Goal: Navigation & Orientation: Find specific page/section

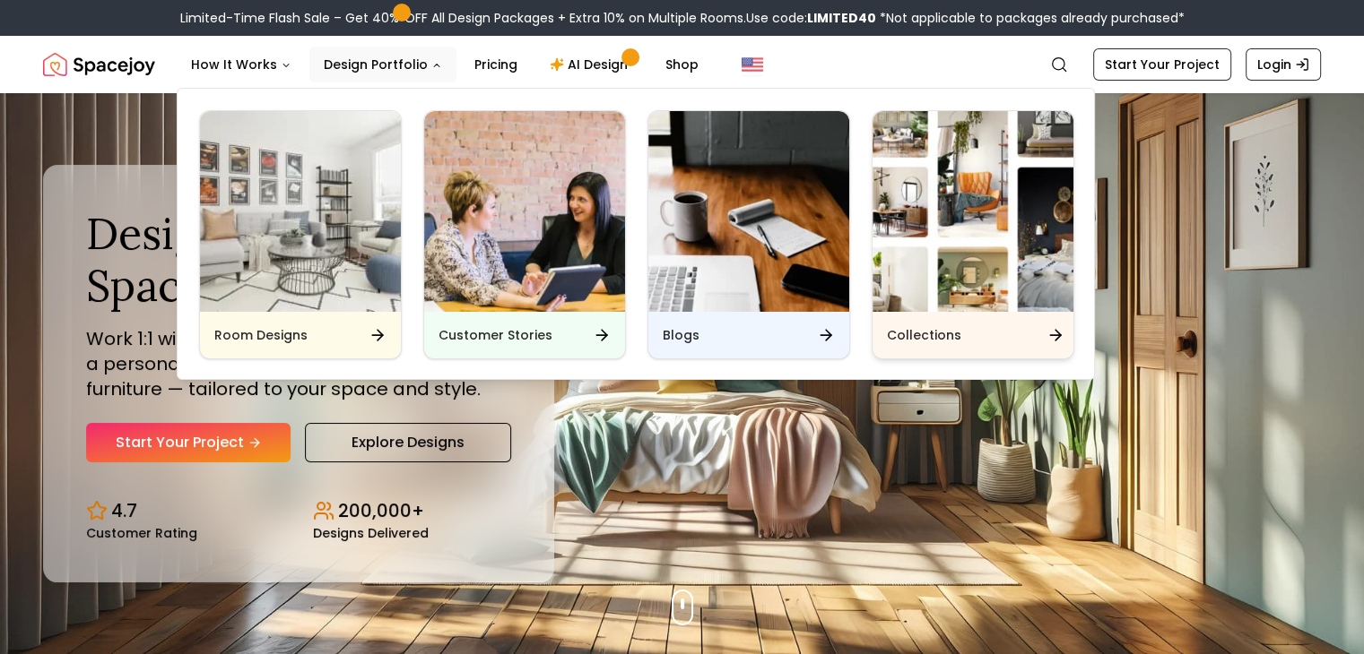
click at [1003, 242] on img "Main" at bounding box center [972, 211] width 201 height 201
click at [983, 337] on div "Collections" at bounding box center [972, 335] width 201 height 47
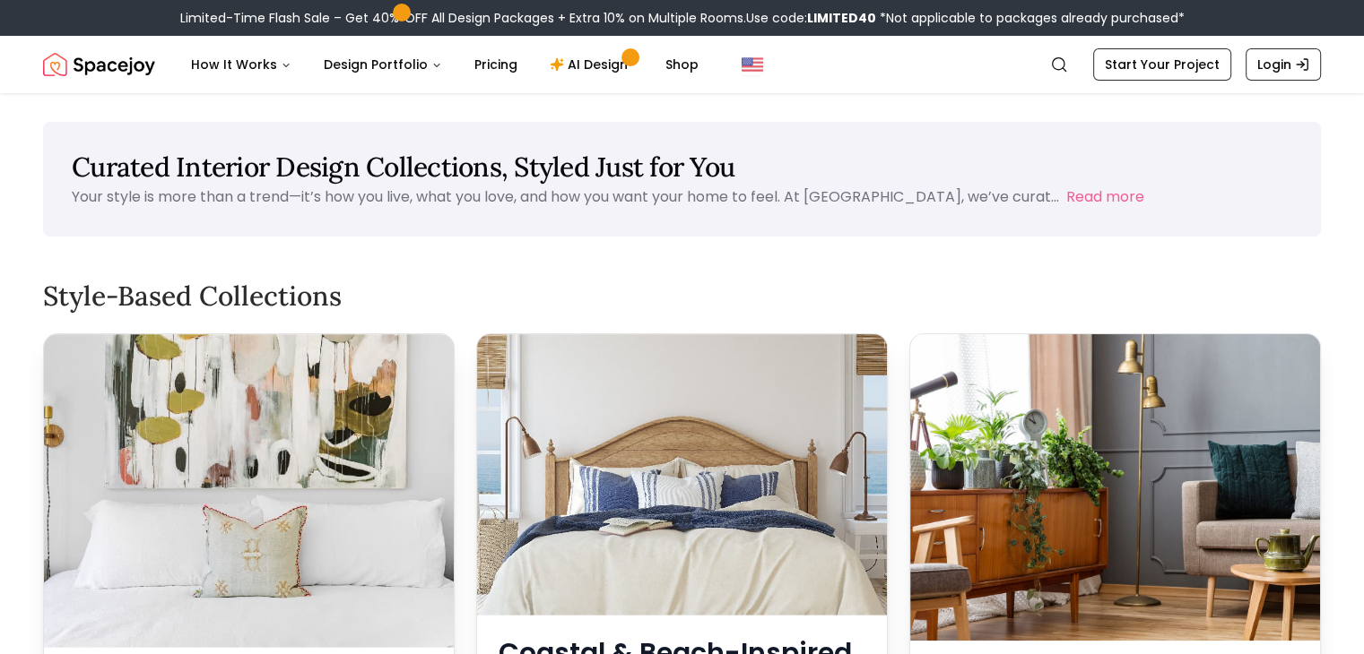
click at [77, 59] on img "Spacejoy" at bounding box center [99, 65] width 112 height 36
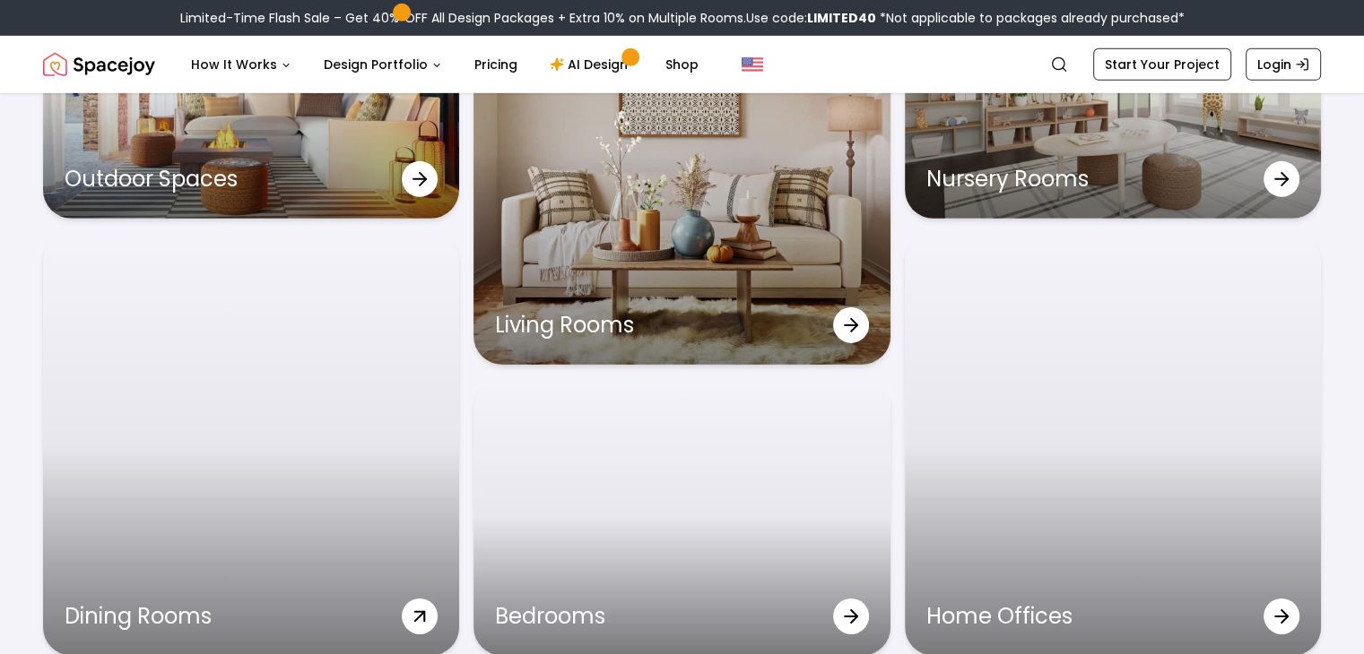
scroll to position [5733, 0]
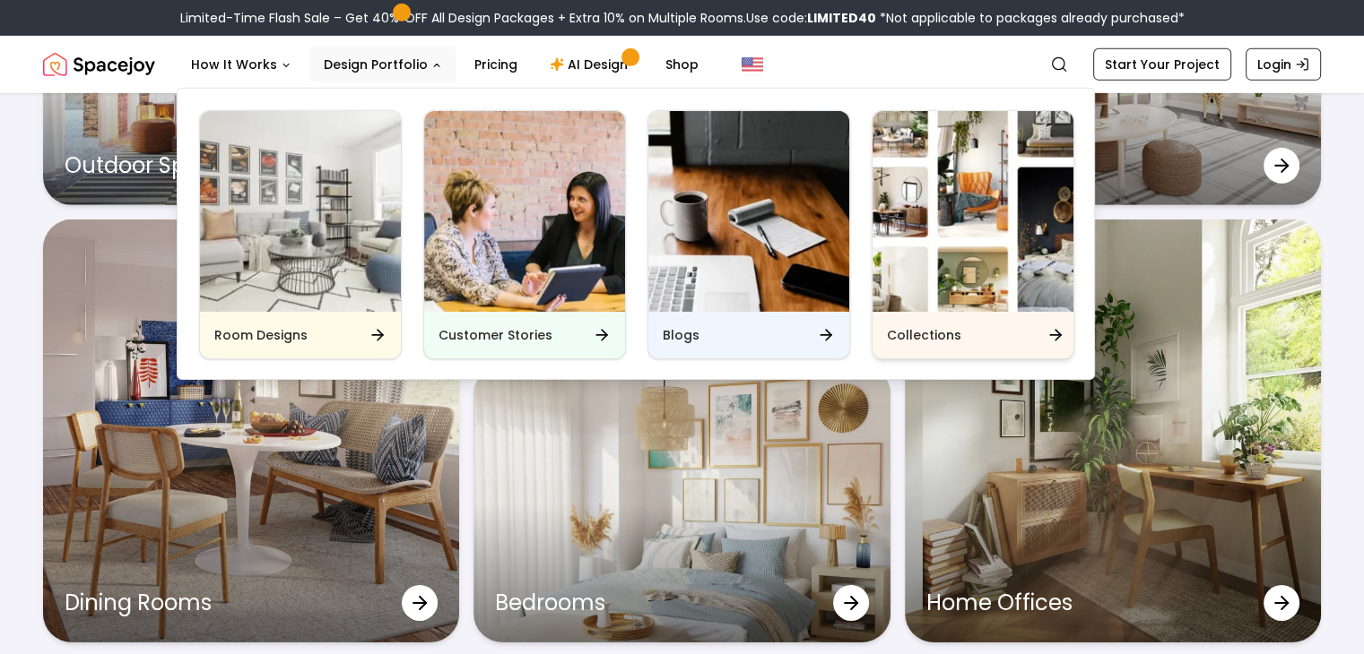
click at [964, 331] on div "Collections" at bounding box center [972, 335] width 201 height 47
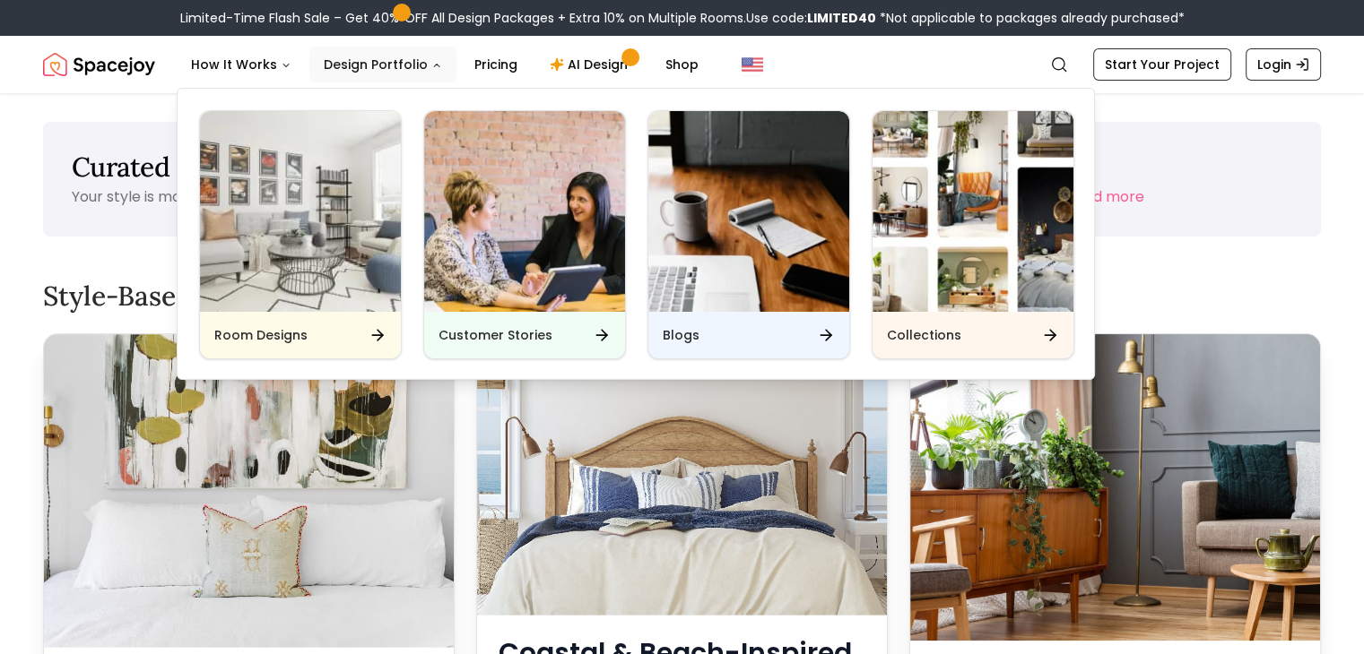
click at [434, 65] on icon "Main" at bounding box center [436, 66] width 5 height 3
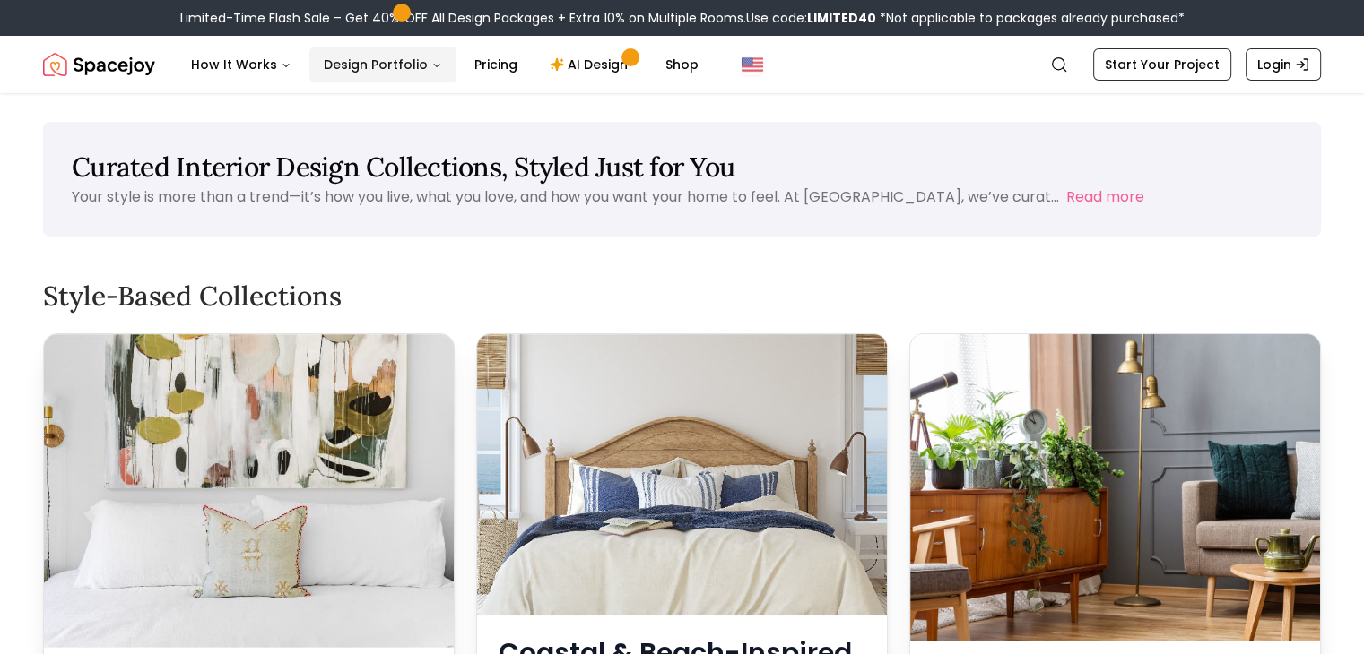
click at [431, 65] on icon "Main" at bounding box center [436, 65] width 11 height 11
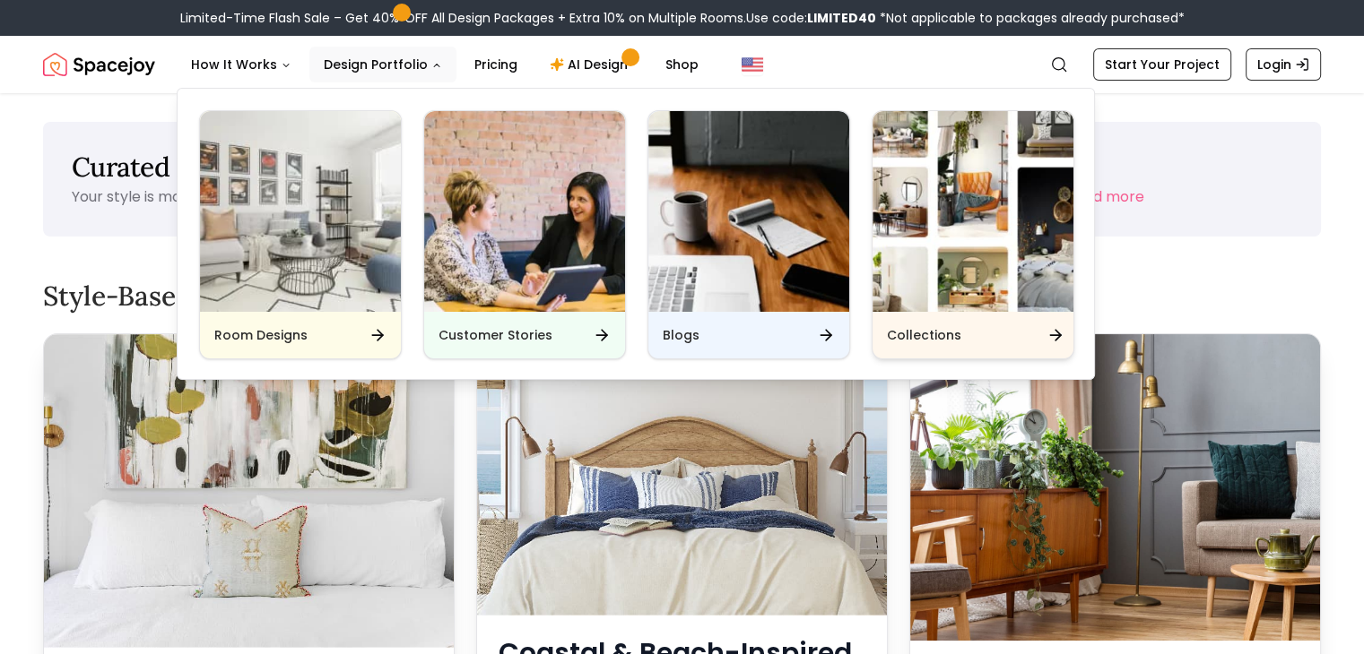
click at [978, 336] on div "Collections" at bounding box center [972, 335] width 201 height 47
click at [1047, 333] on icon "Main" at bounding box center [1055, 335] width 18 height 18
click at [1022, 356] on div "Collections" at bounding box center [972, 335] width 201 height 47
click at [1058, 335] on icon "Main" at bounding box center [1055, 335] width 11 height 0
click at [1054, 337] on icon "Main" at bounding box center [1055, 335] width 18 height 18
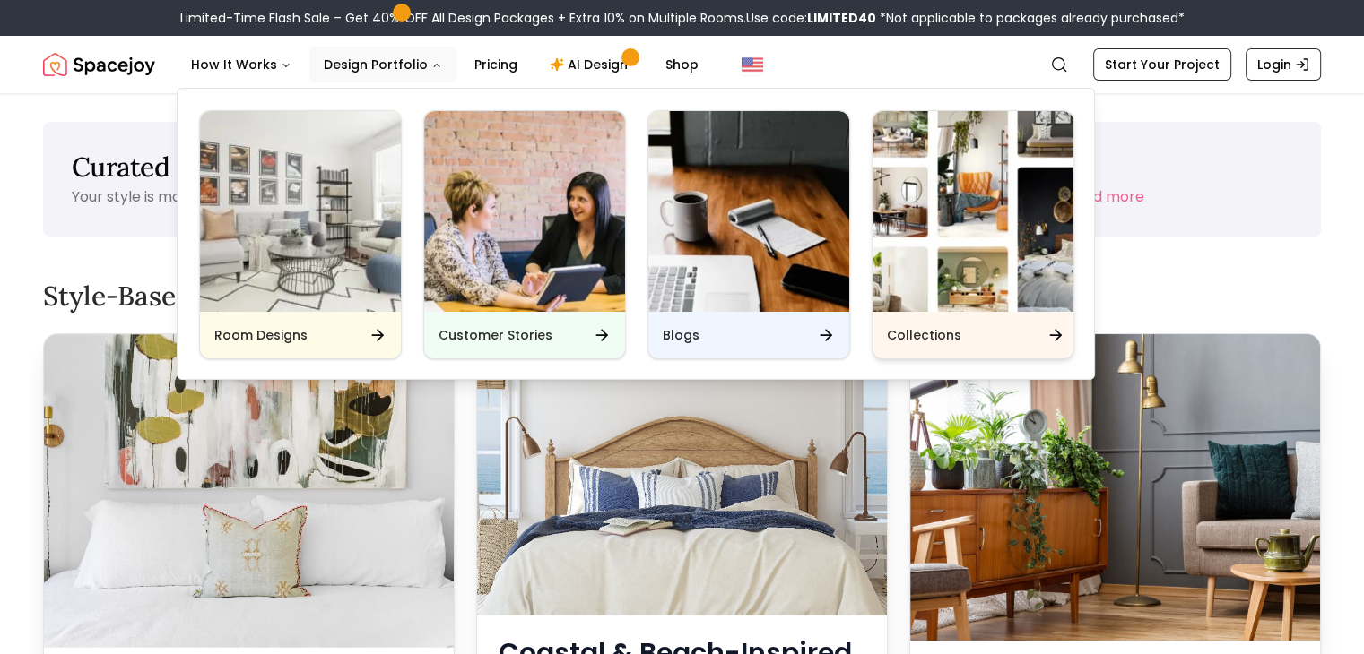
click at [1054, 337] on icon "Main" at bounding box center [1055, 335] width 18 height 18
click at [944, 163] on img "Main" at bounding box center [972, 211] width 201 height 201
click at [897, 257] on img "Main" at bounding box center [972, 211] width 201 height 201
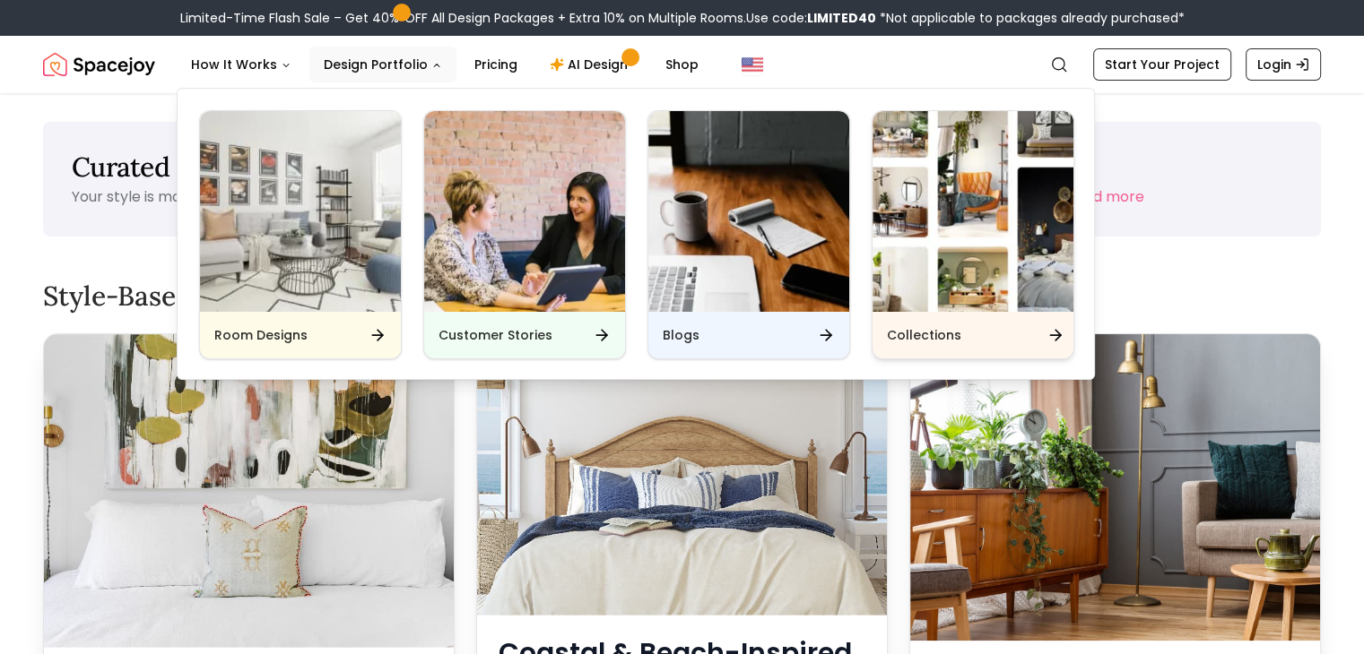
click at [897, 257] on img "Main" at bounding box center [972, 211] width 201 height 201
click at [914, 337] on h6 "Collections" at bounding box center [924, 335] width 74 height 18
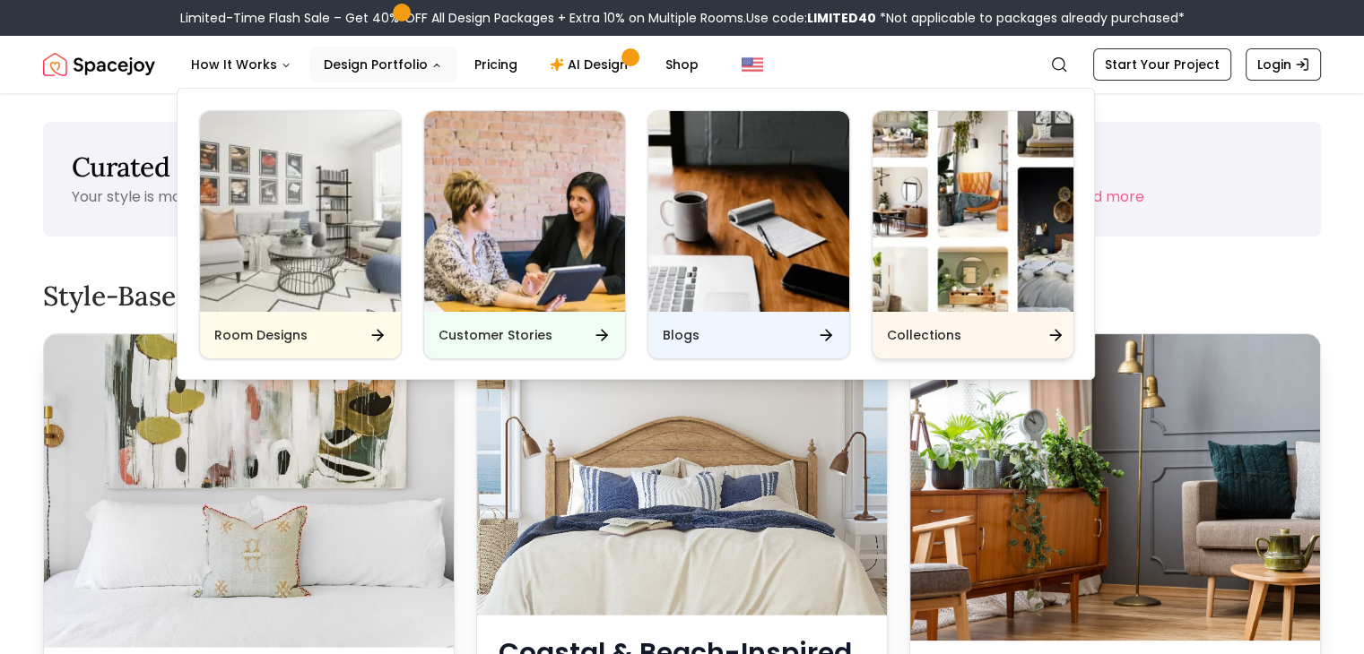
click at [914, 337] on h6 "Collections" at bounding box center [924, 335] width 74 height 18
click at [974, 166] on img "Main" at bounding box center [972, 211] width 201 height 201
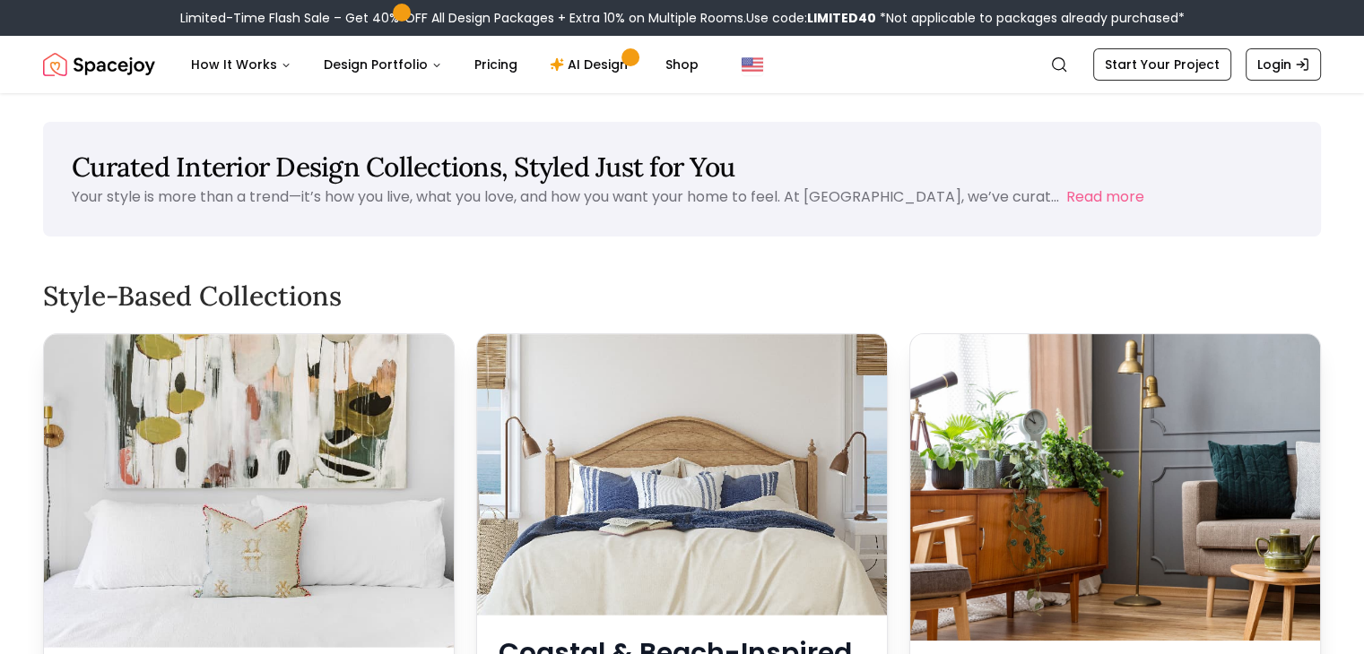
click at [737, 30] on div "Limited-Time Flash Sale – Get 40% OFF All Design Packages + Extra 10% on Multip…" at bounding box center [682, 18] width 1364 height 36
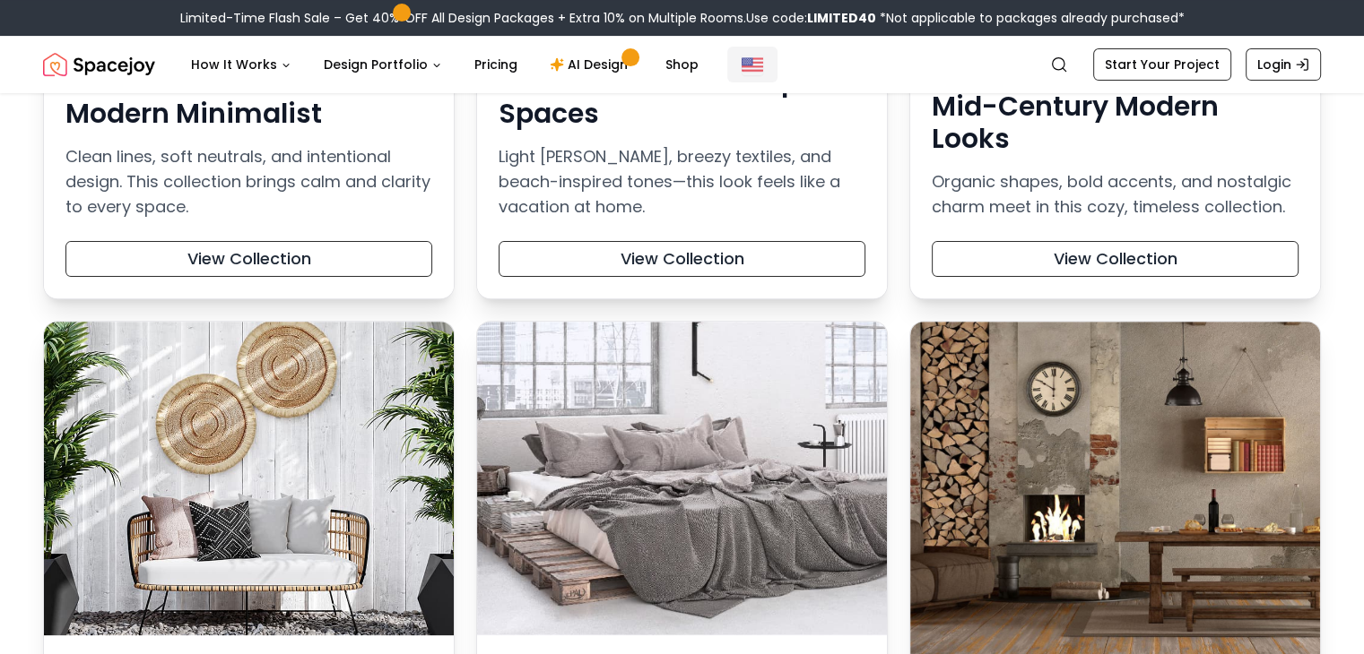
click at [746, 27] on div "Limited-Time Flash Sale – Get 40% OFF All Design Packages + Extra 10% on Multip…" at bounding box center [682, 18] width 1364 height 36
drag, startPoint x: 740, startPoint y: 52, endPoint x: 1323, endPoint y: 151, distance: 591.9
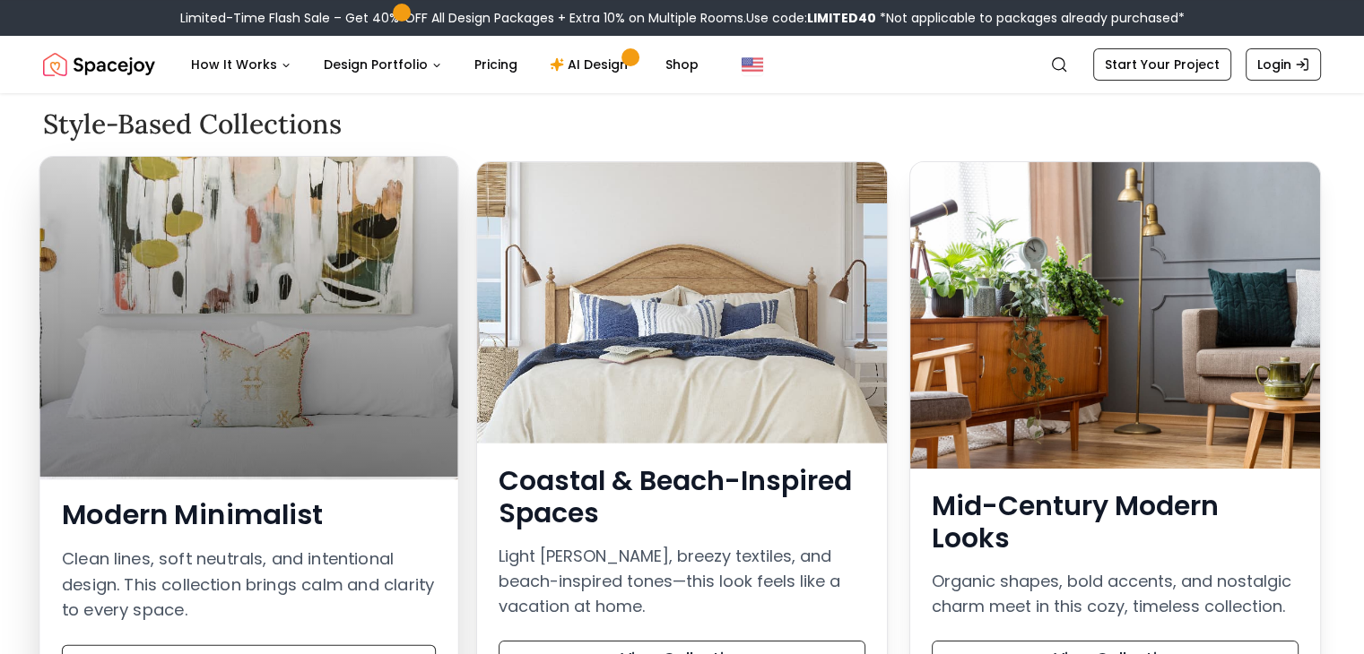
scroll to position [0, 0]
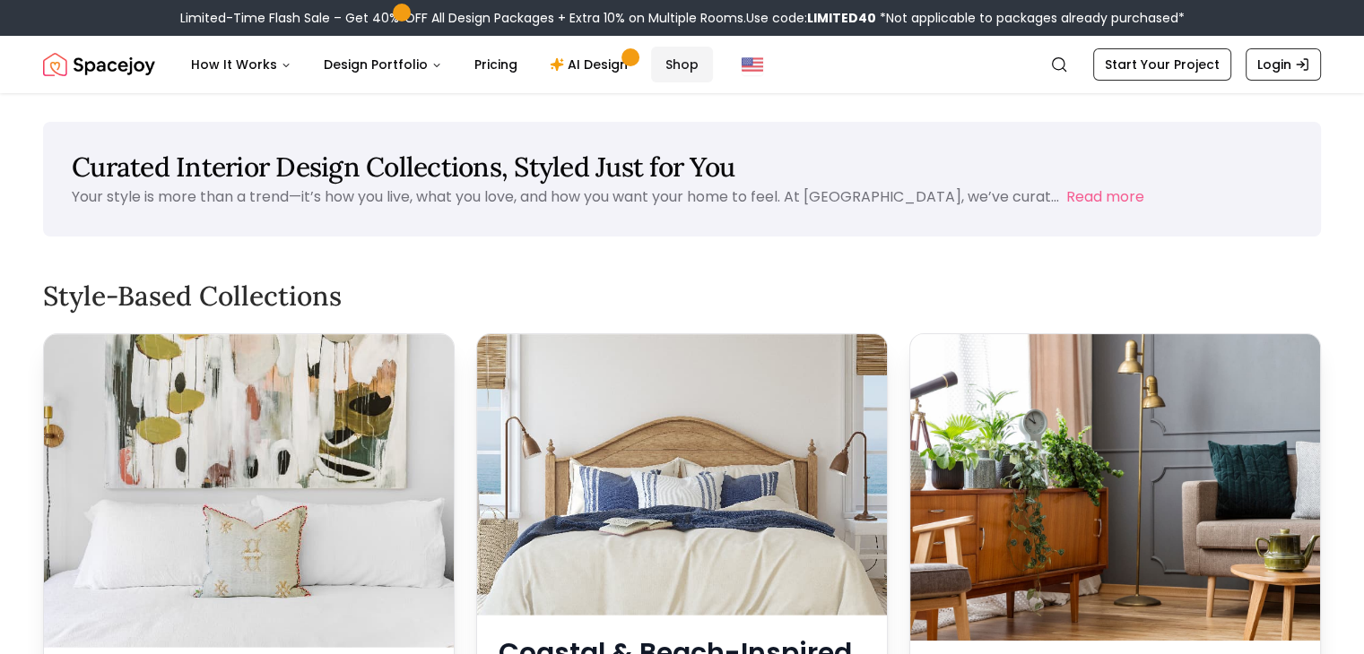
click at [679, 75] on link "Shop" at bounding box center [682, 65] width 62 height 36
click at [671, 62] on link "Shop" at bounding box center [682, 65] width 62 height 36
